Goal: Transaction & Acquisition: Book appointment/travel/reservation

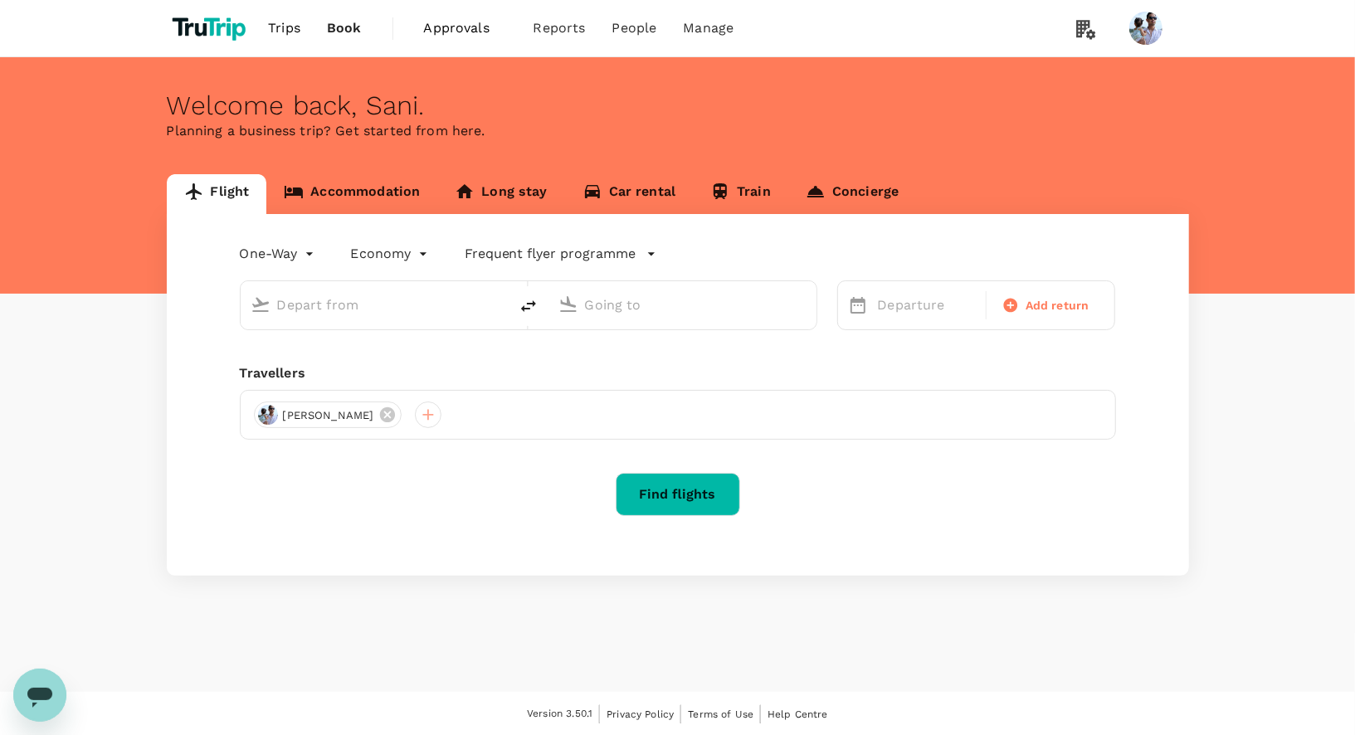
type input "roundtrip"
type input "[GEOGRAPHIC_DATA], [GEOGRAPHIC_DATA] (any)"
type input "Penang, [GEOGRAPHIC_DATA] (any)"
